Goal: Task Accomplishment & Management: Manage account settings

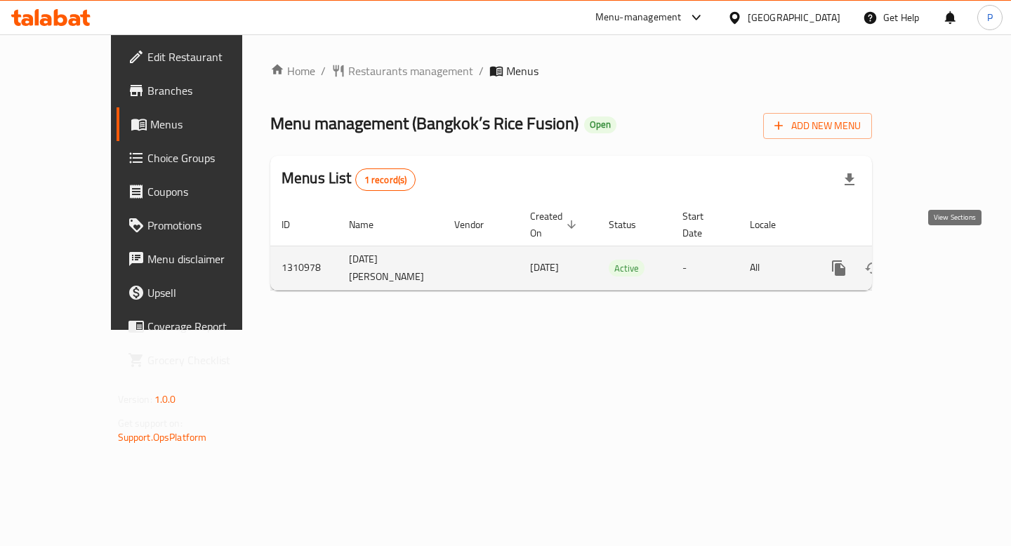
click at [949, 260] on icon "enhanced table" at bounding box center [940, 268] width 17 height 17
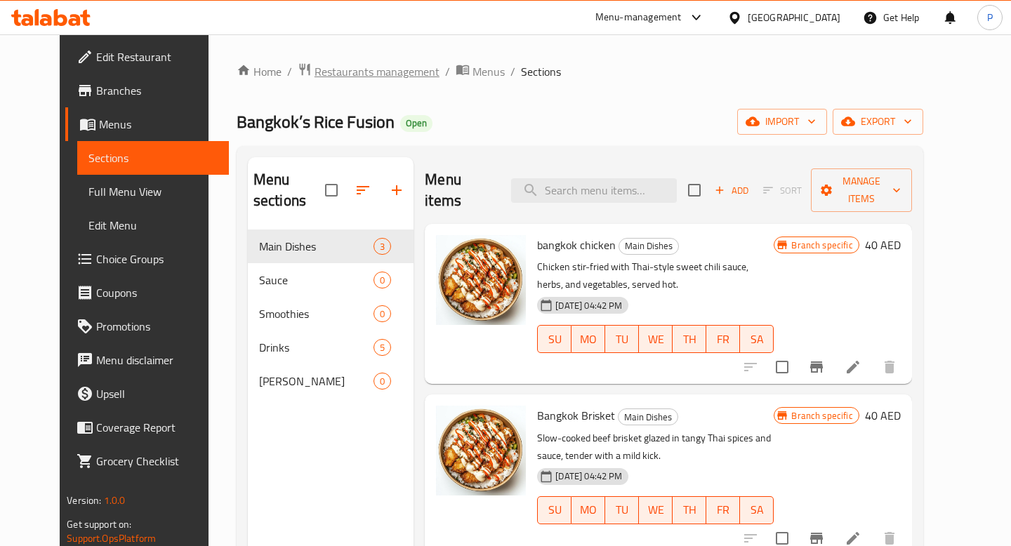
click at [319, 71] on span "Restaurants management" at bounding box center [377, 71] width 125 height 17
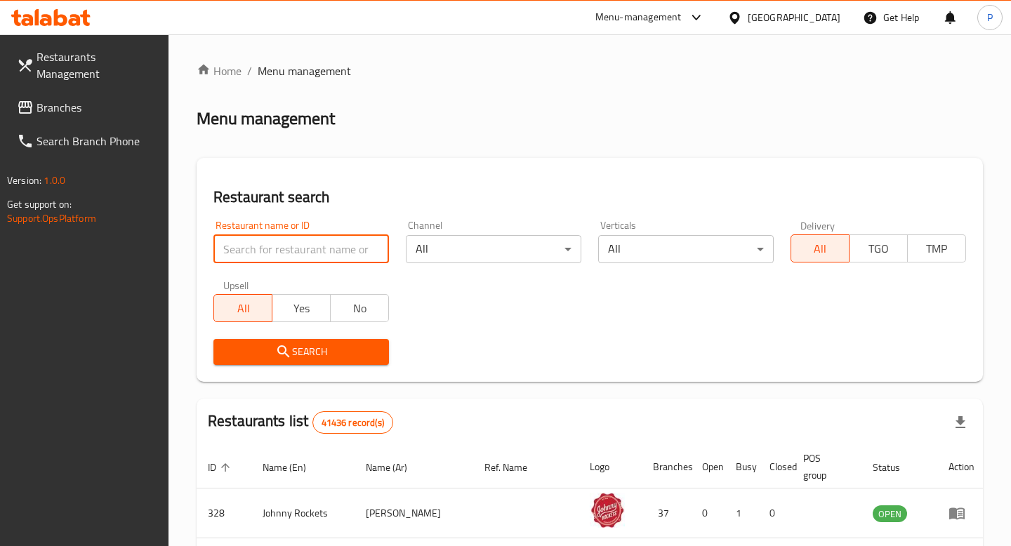
click at [272, 254] on input "search" at bounding box center [301, 249] width 176 height 28
type input "planet brisket"
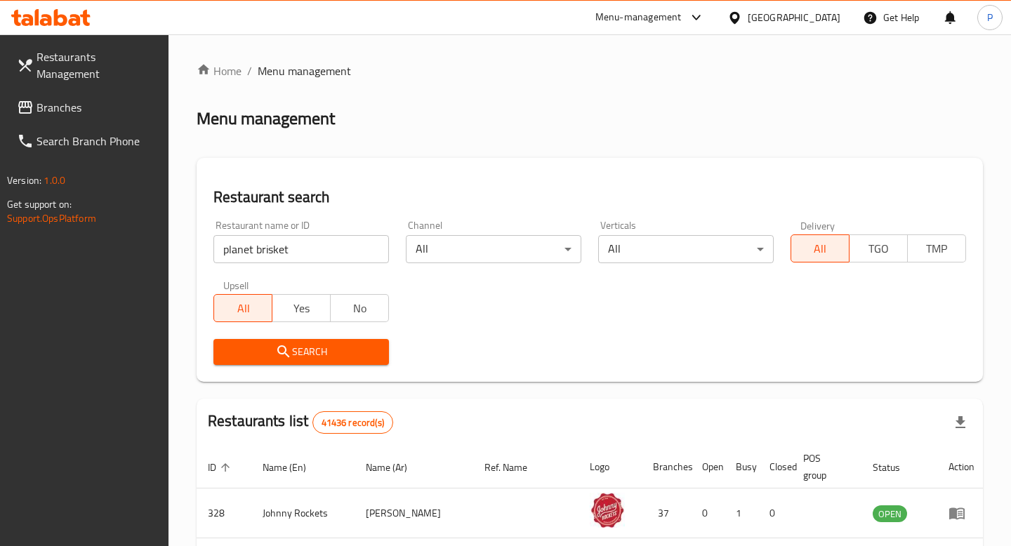
click at [315, 346] on span "Search" at bounding box center [301, 352] width 153 height 18
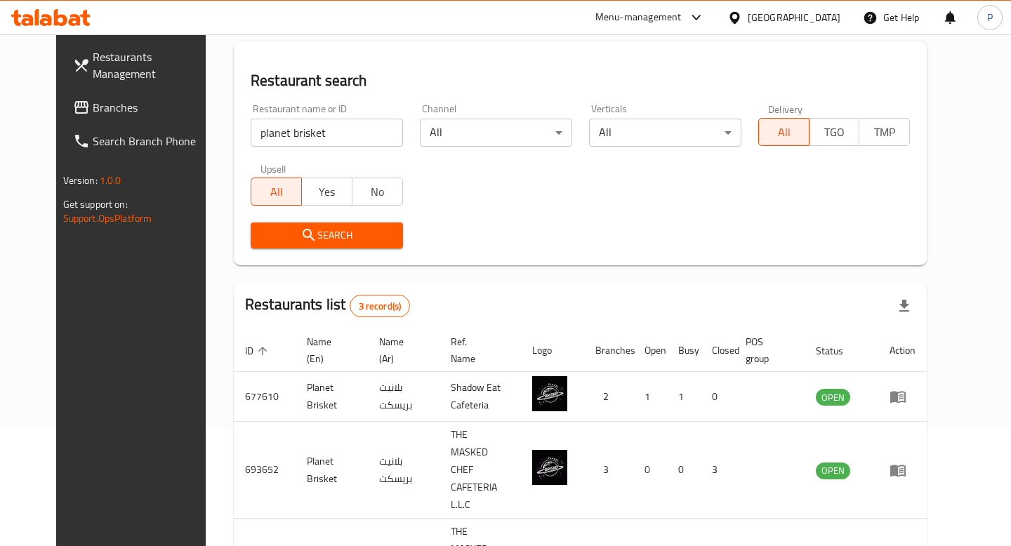
scroll to position [169, 0]
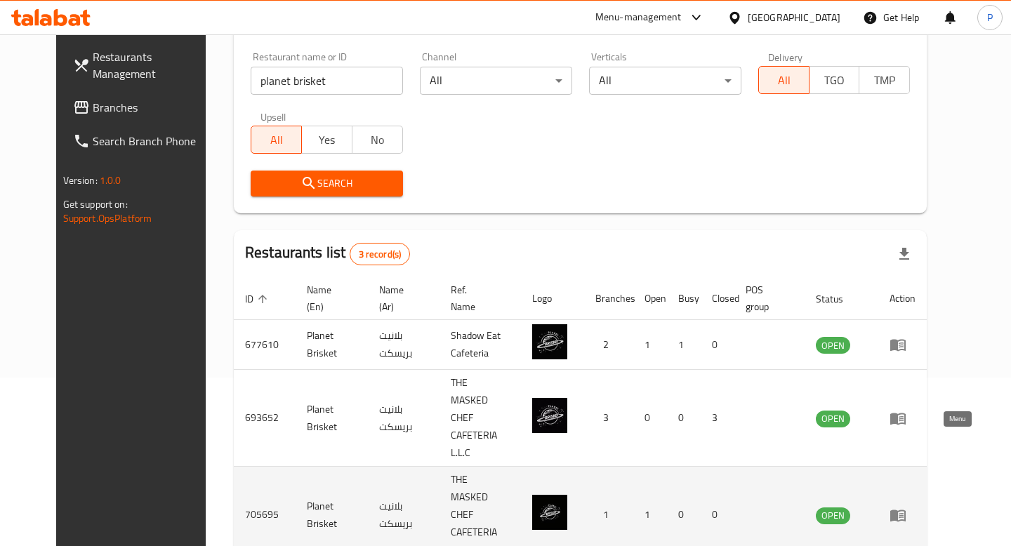
click at [906, 510] on icon "enhanced table" at bounding box center [897, 516] width 15 height 12
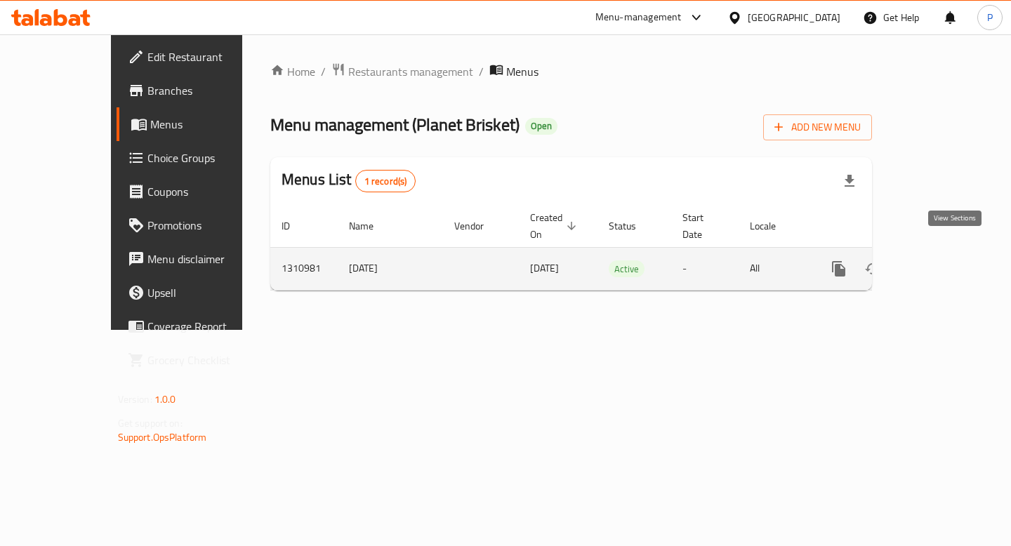
click at [949, 261] on icon "enhanced table" at bounding box center [940, 269] width 17 height 17
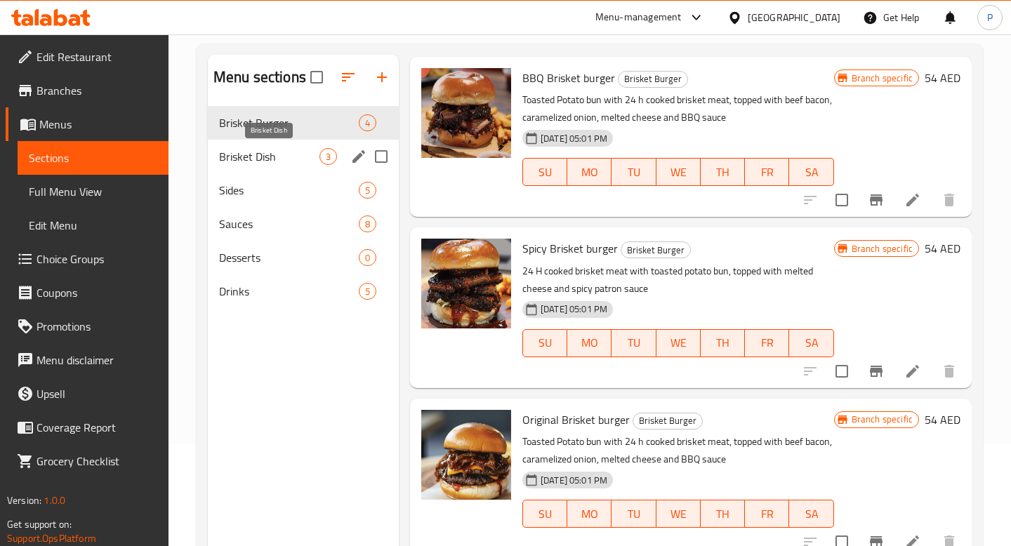
scroll to position [101, 0]
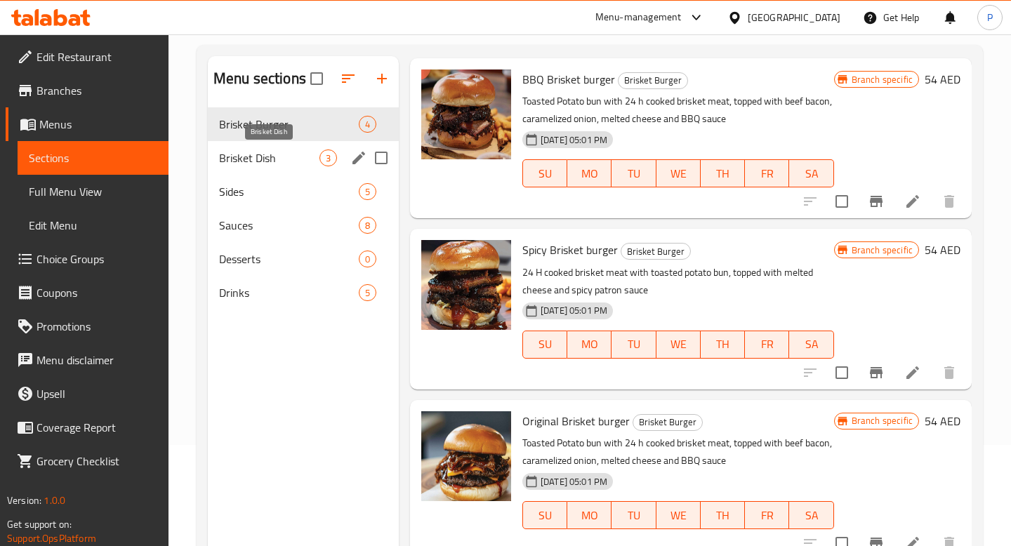
click at [275, 152] on span "Brisket Dish" at bounding box center [269, 158] width 100 height 17
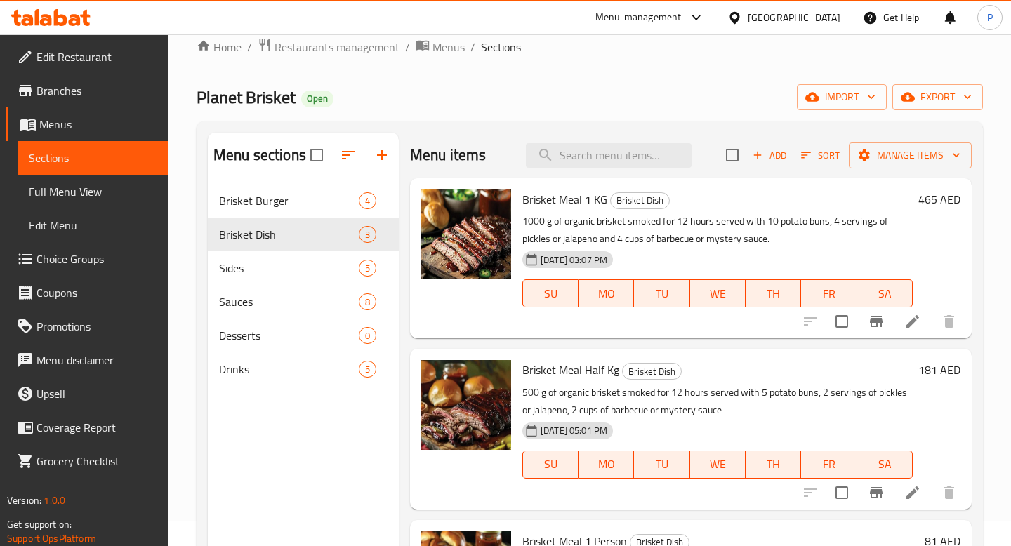
scroll to position [11, 0]
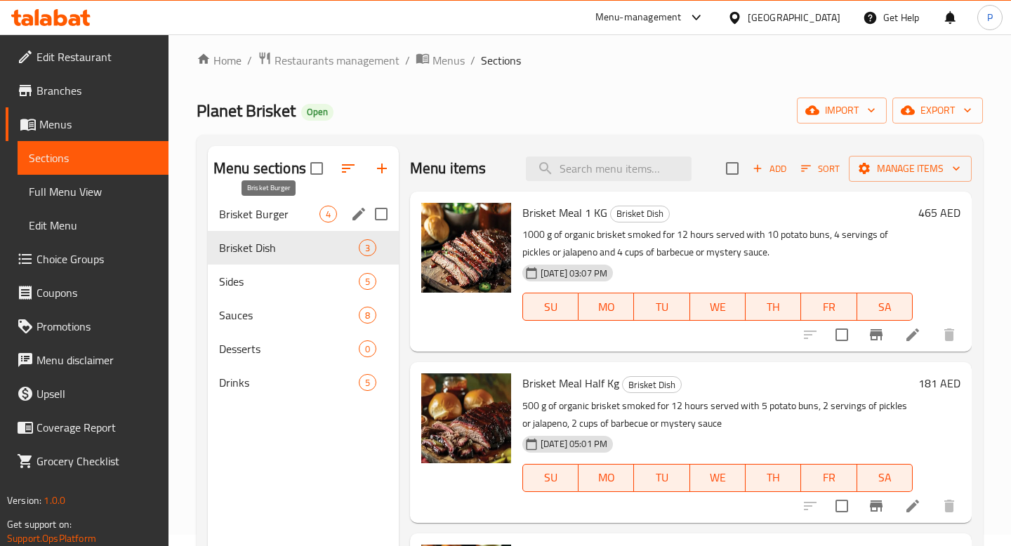
click at [271, 210] on span "Brisket Burger" at bounding box center [269, 214] width 100 height 17
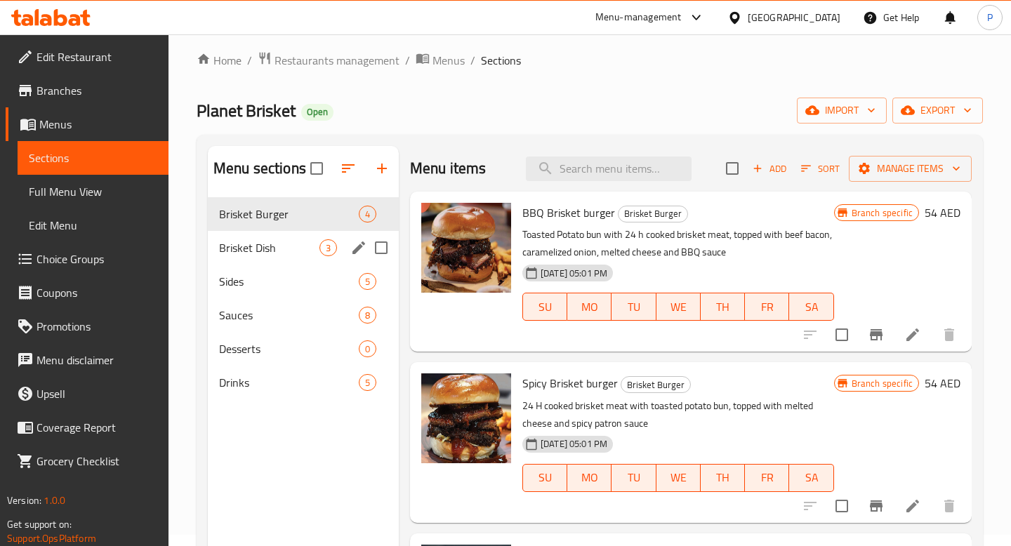
click at [266, 236] on div "Brisket Dish 3" at bounding box center [303, 248] width 191 height 34
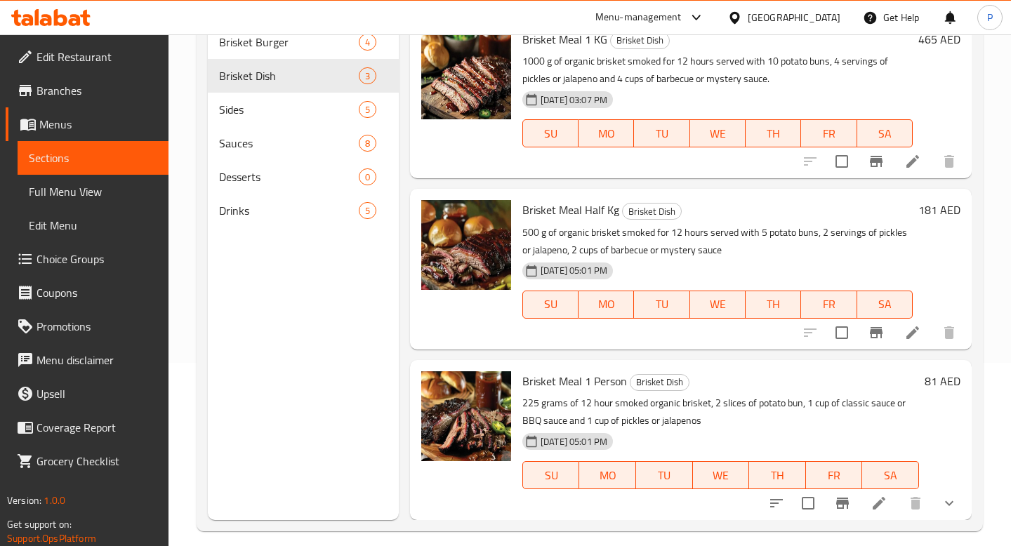
scroll to position [197, 0]
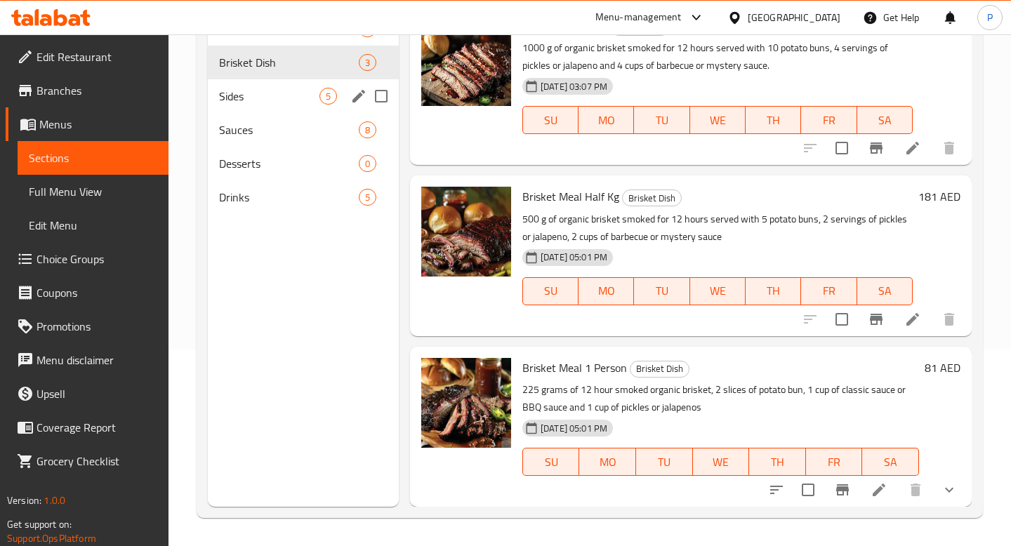
click at [270, 112] on div "Sides 5" at bounding box center [303, 96] width 191 height 34
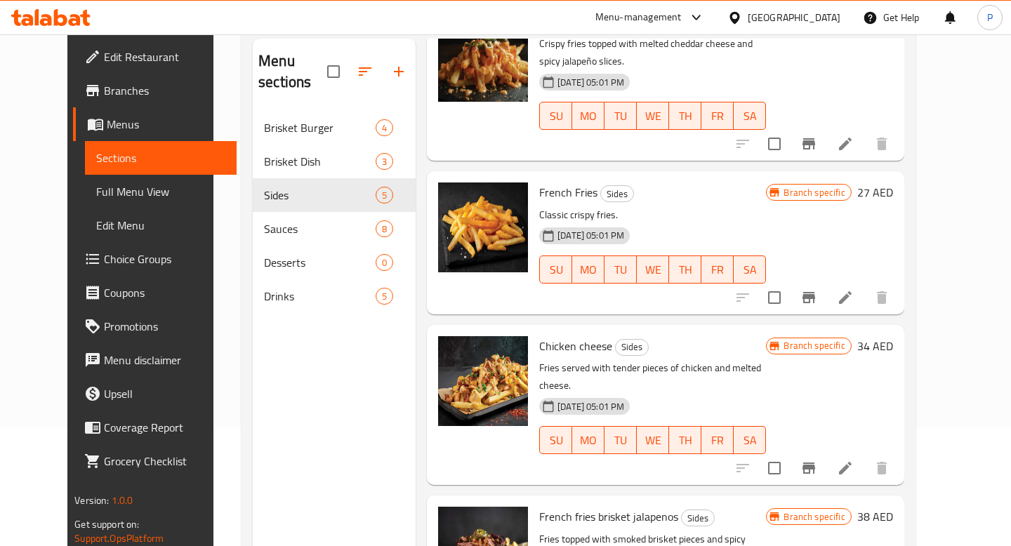
scroll to position [121, 0]
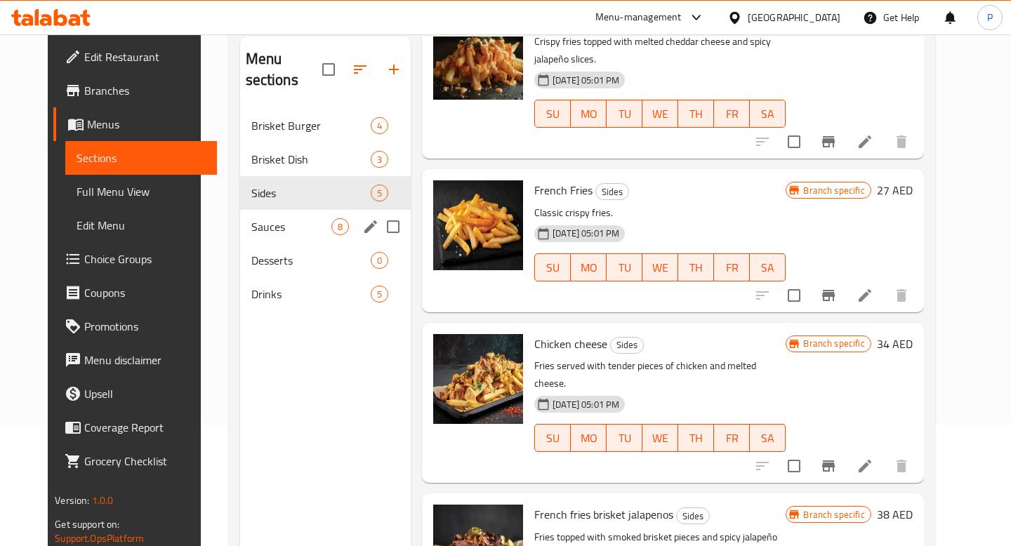
click at [282, 220] on div "Sauces 8" at bounding box center [325, 227] width 171 height 34
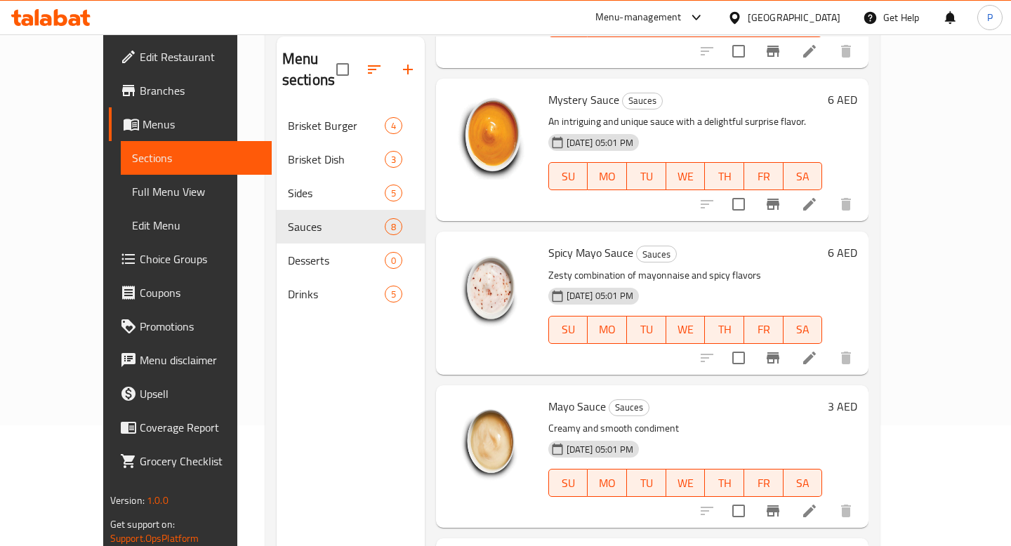
scroll to position [294, 0]
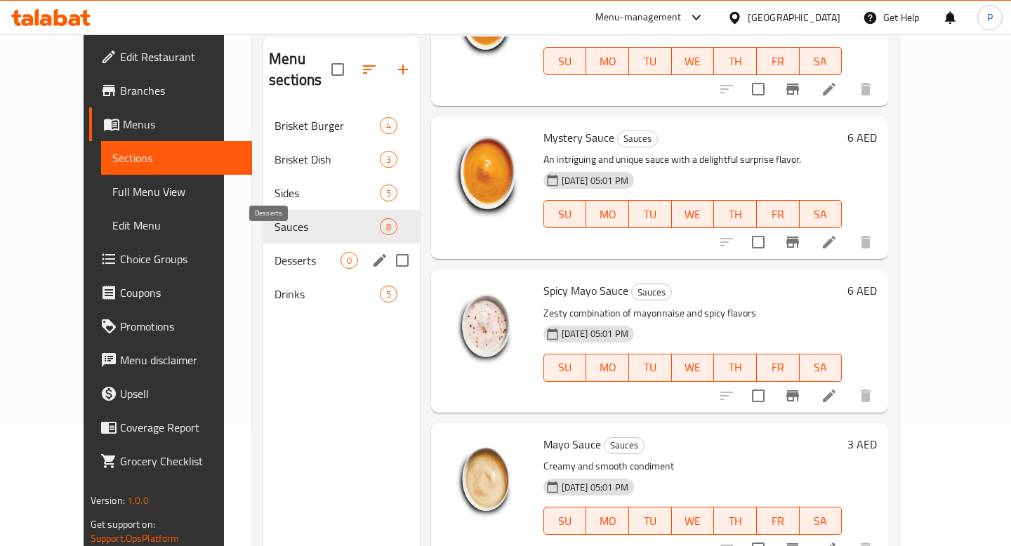
click at [275, 252] on span "Desserts" at bounding box center [307, 260] width 65 height 17
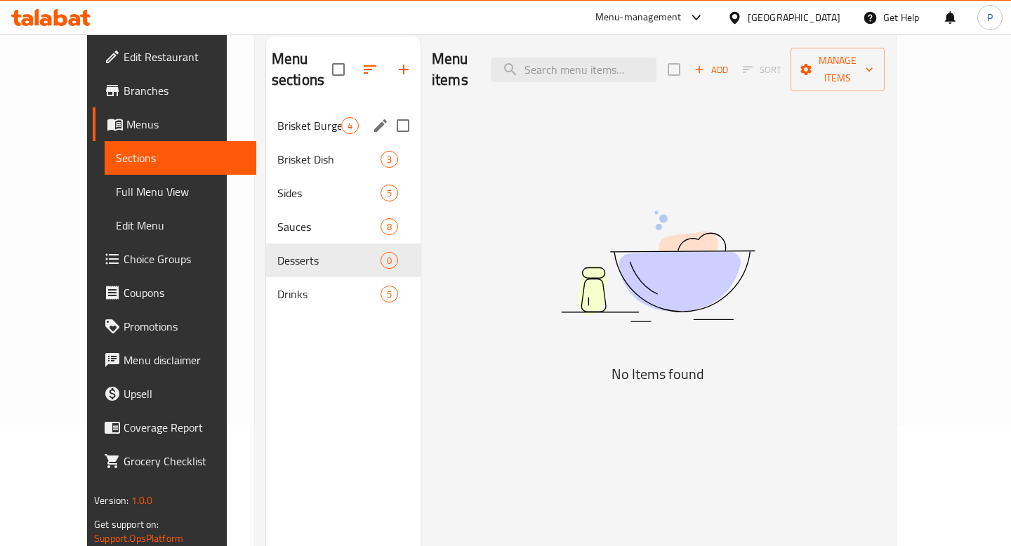
click at [266, 117] on div "Brisket Burger 4" at bounding box center [343, 126] width 154 height 34
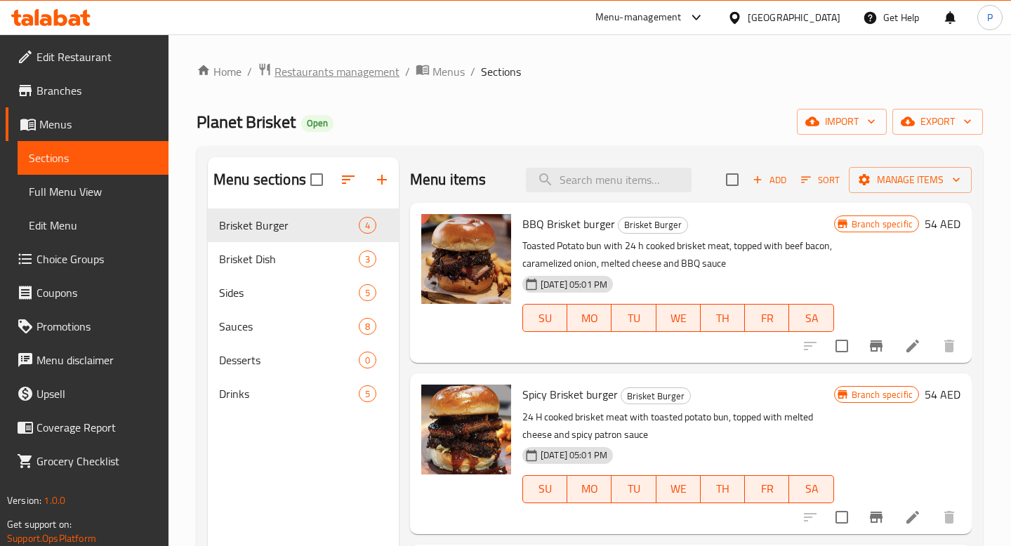
click at [327, 80] on span "Restaurants management" at bounding box center [337, 71] width 125 height 17
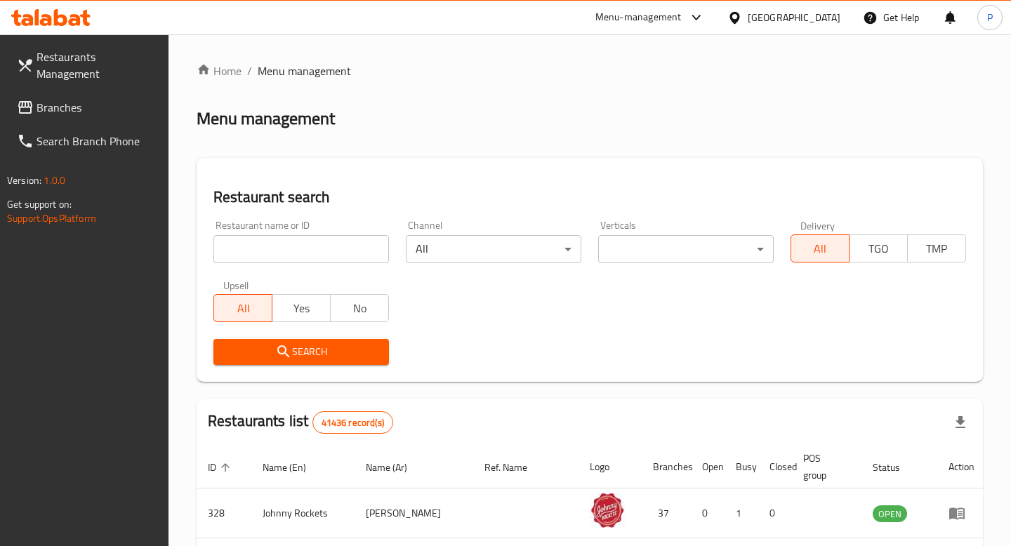
click at [312, 245] on input "search" at bounding box center [301, 249] width 176 height 28
type input "acai health"
click button "Search" at bounding box center [301, 352] width 176 height 26
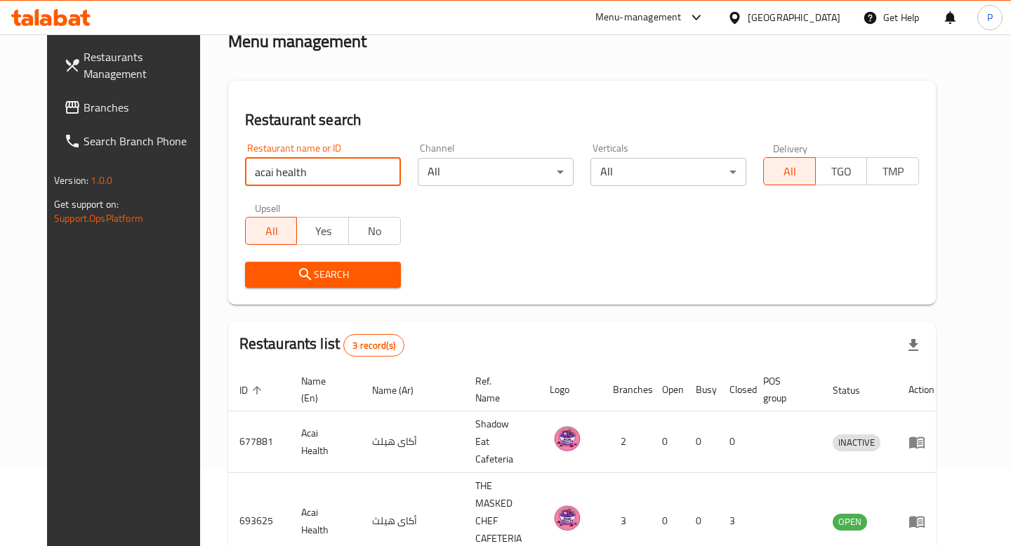
scroll to position [169, 0]
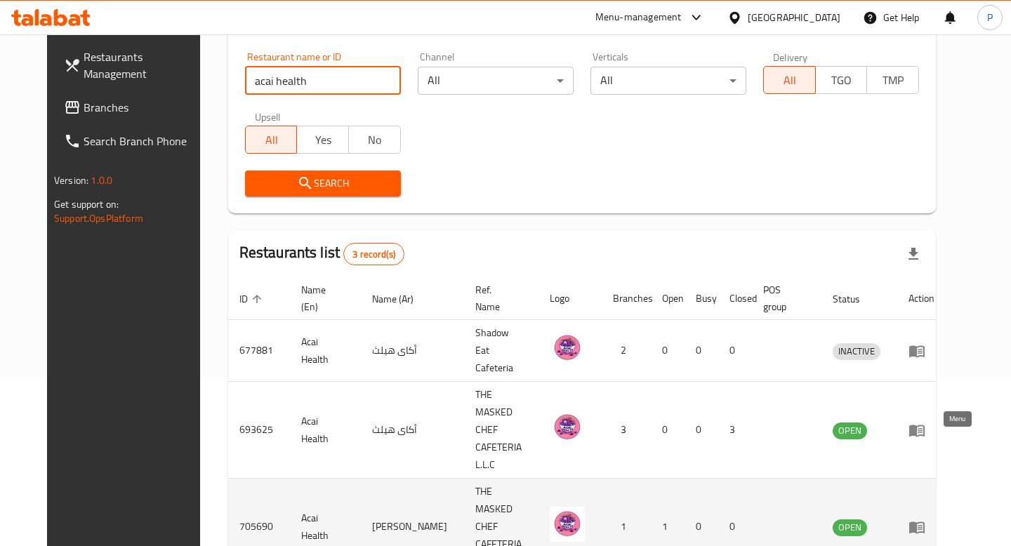
click at [925, 522] on icon "enhanced table" at bounding box center [916, 528] width 15 height 12
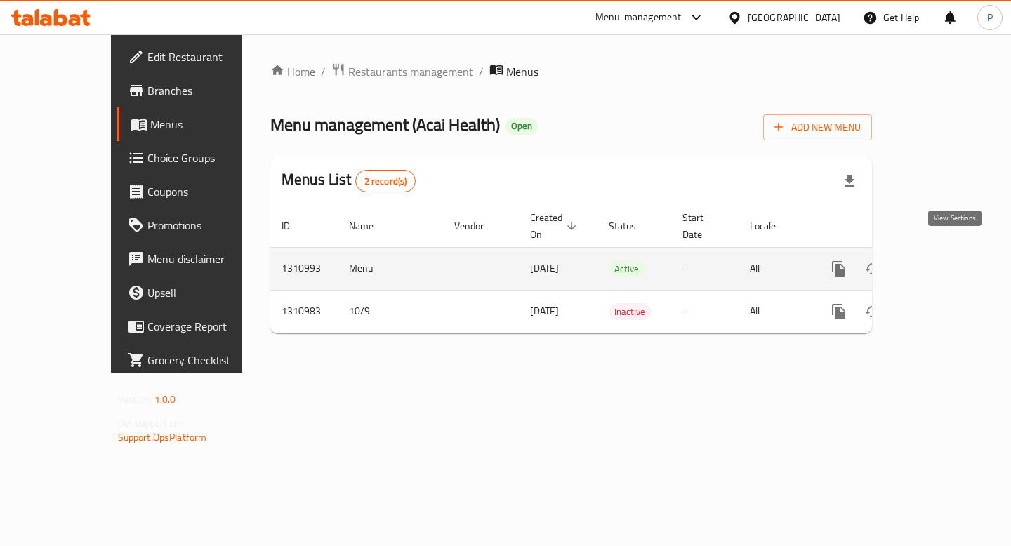
click at [949, 261] on icon "enhanced table" at bounding box center [940, 269] width 17 height 17
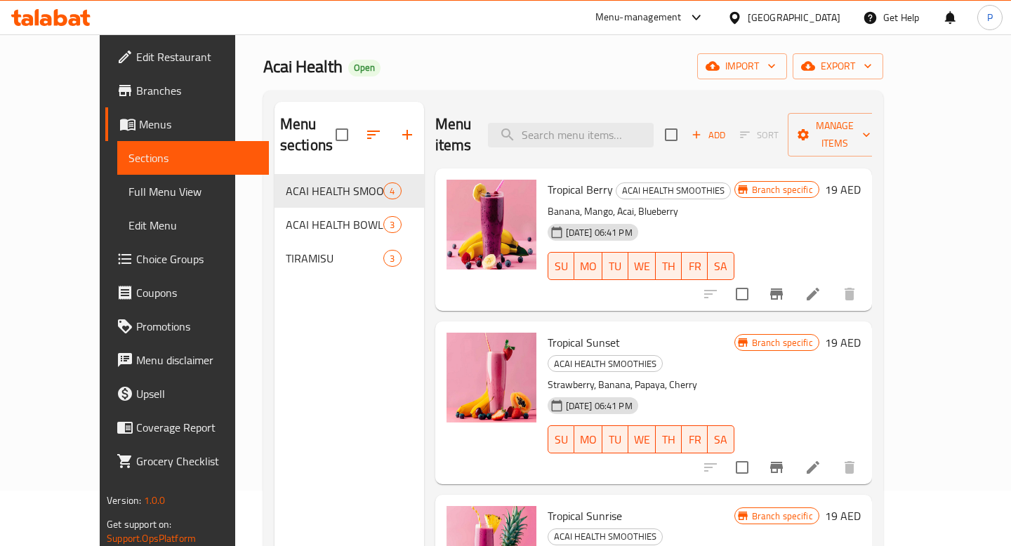
scroll to position [41, 0]
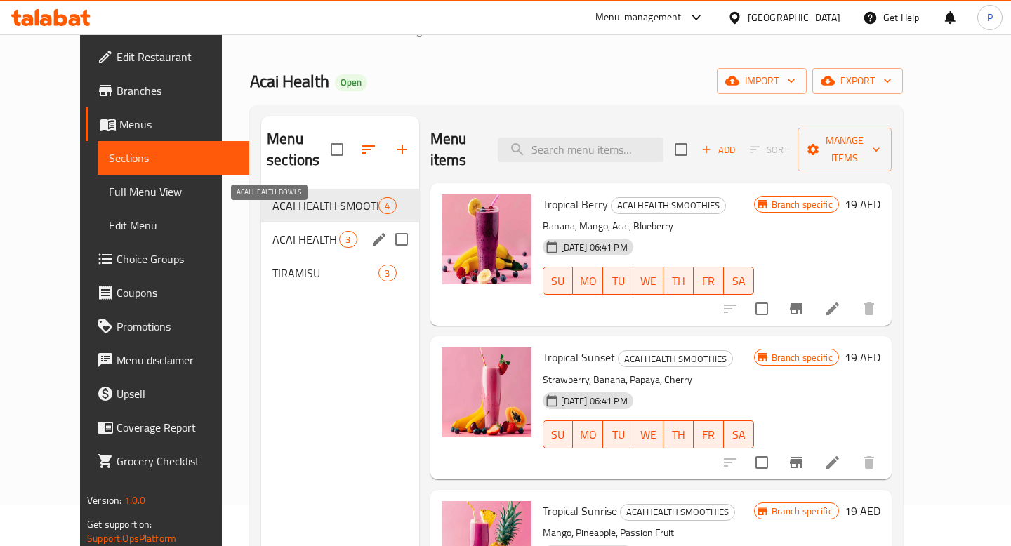
click at [291, 231] on span "ACAI HEALTH BOWLS" at bounding box center [305, 239] width 67 height 17
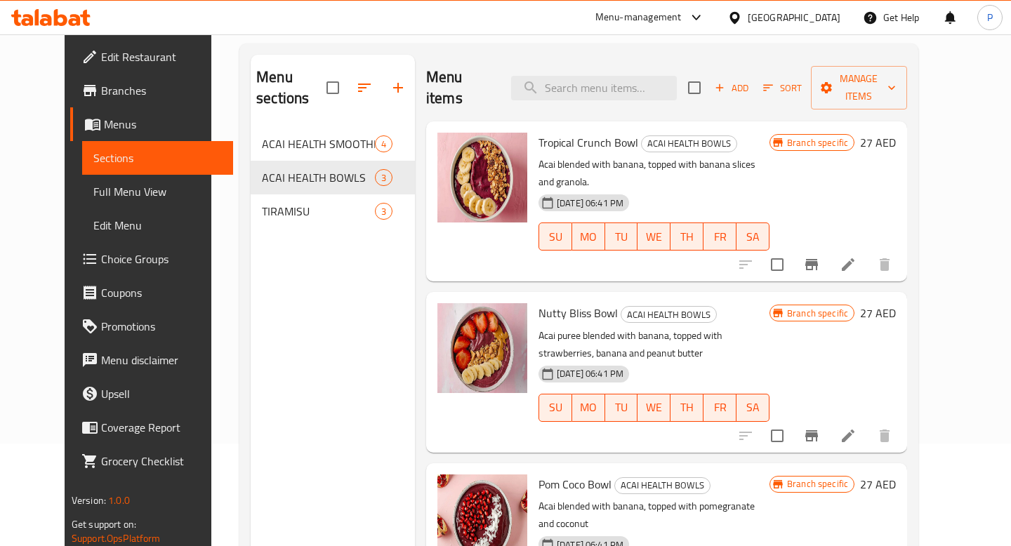
scroll to position [13, 0]
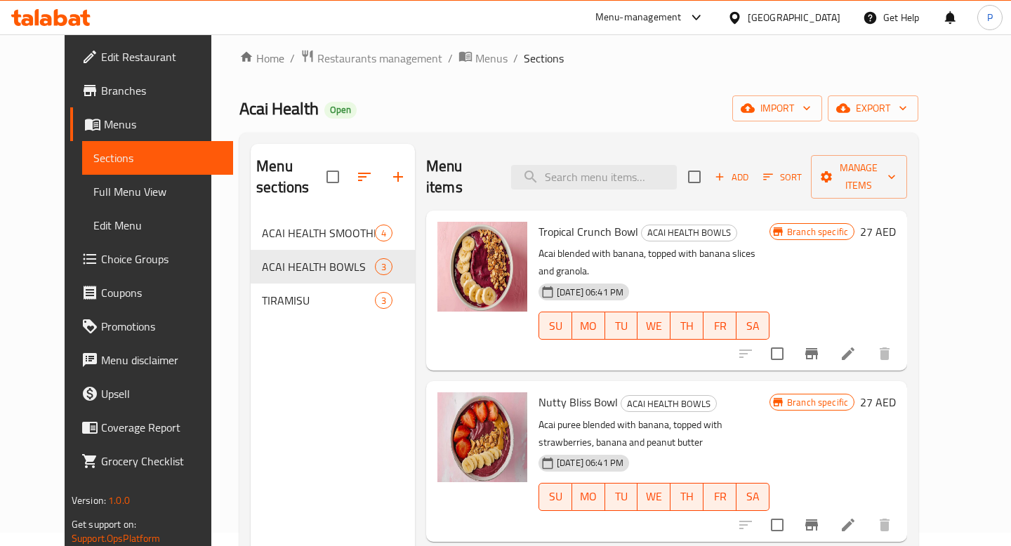
click at [659, 12] on div "Menu-management" at bounding box center [638, 17] width 86 height 17
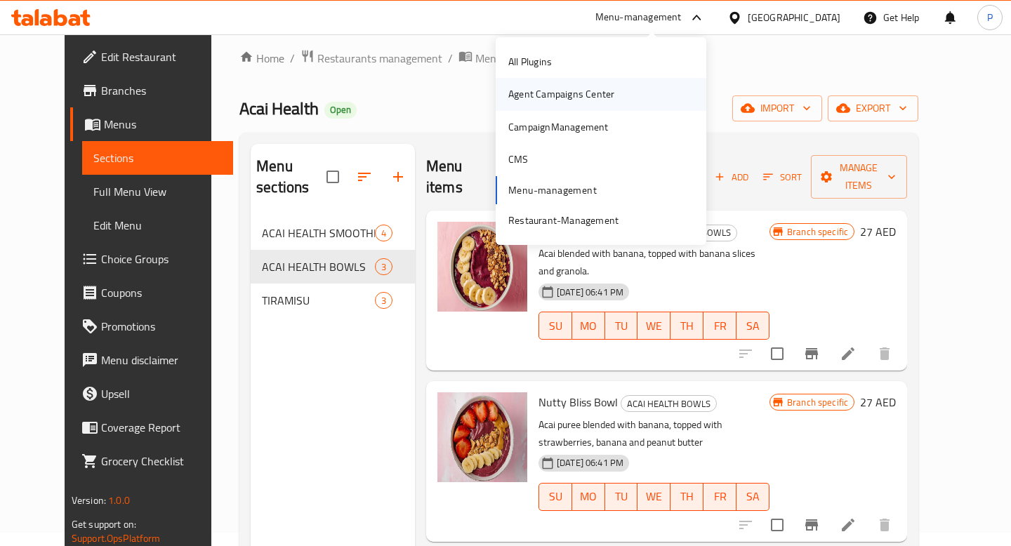
click at [635, 101] on div "Agent Campaigns Center" at bounding box center [601, 94] width 211 height 32
